Goal: Find contact information: Find contact information

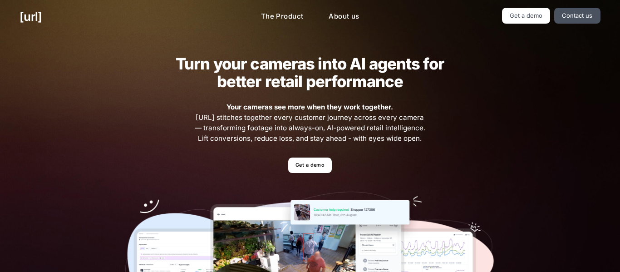
click at [569, 129] on div "Turn your cameras into AI agents for better retail performance Your cameras see…" at bounding box center [310, 199] width 620 height 330
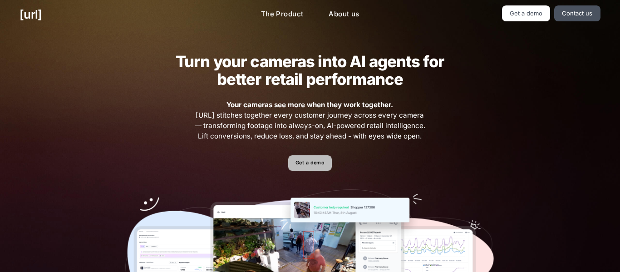
scroll to position [5, 0]
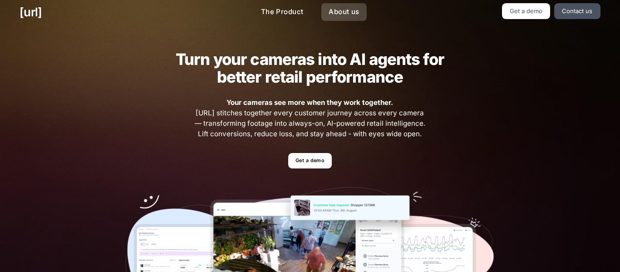
click at [350, 10] on link "About us" at bounding box center [344, 12] width 45 height 18
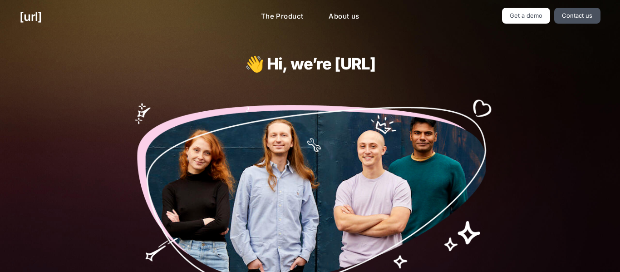
click at [389, 57] on h1 "👋 Hi, we’re [URL]" at bounding box center [310, 64] width 297 height 18
click at [352, 21] on link "About us" at bounding box center [344, 17] width 45 height 18
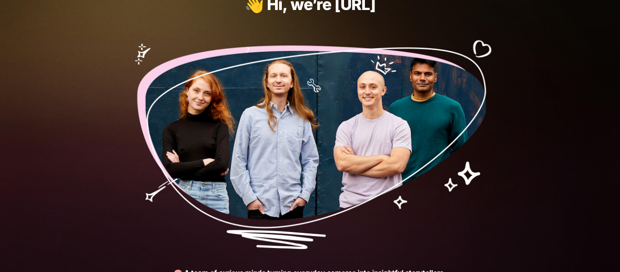
scroll to position [386, 0]
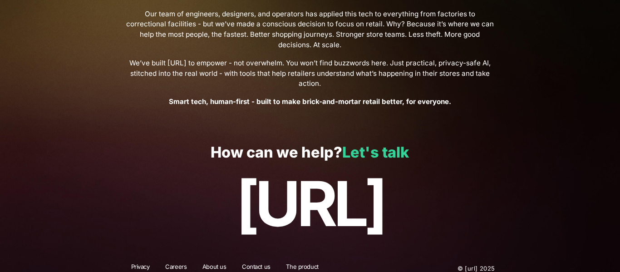
click at [385, 144] on link "Let's talk" at bounding box center [375, 152] width 67 height 18
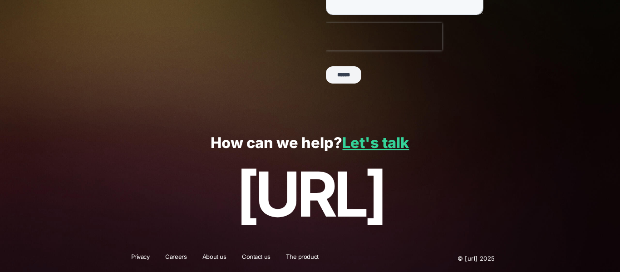
scroll to position [259, 0]
